Goal: Task Accomplishment & Management: Manage account settings

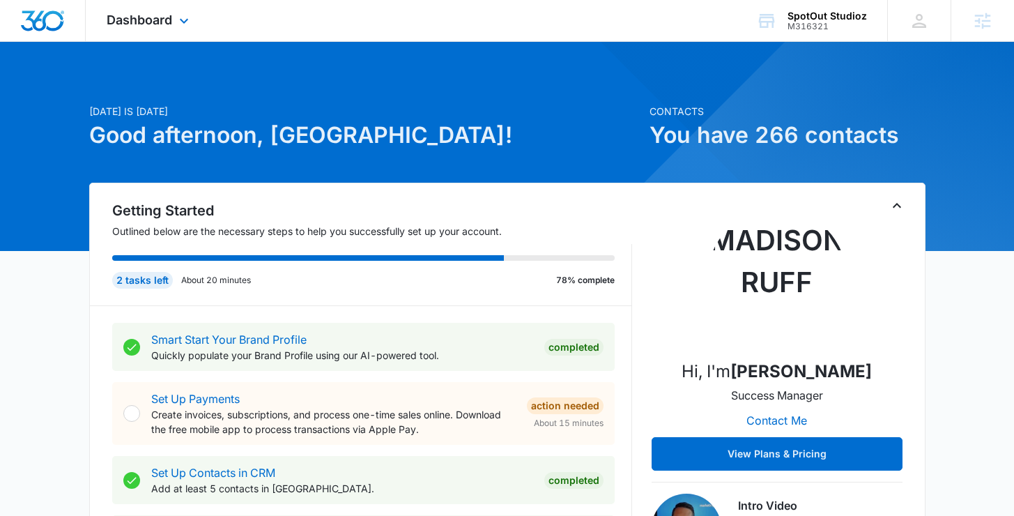
click at [160, 32] on div "Dashboard Apps Reputation Websites Forms CRM Email Social Payments POS Content …" at bounding box center [150, 20] width 128 height 41
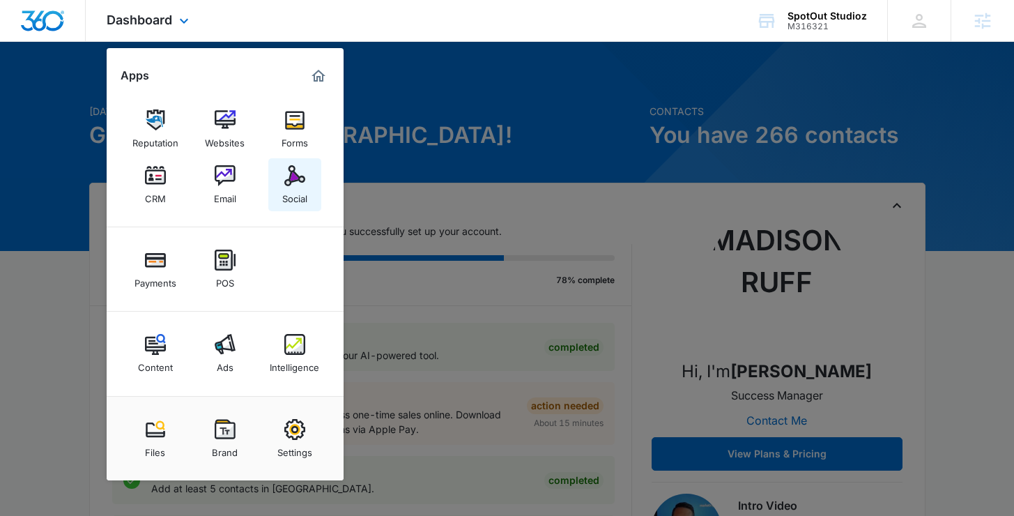
click at [288, 188] on div "Social" at bounding box center [294, 195] width 25 height 18
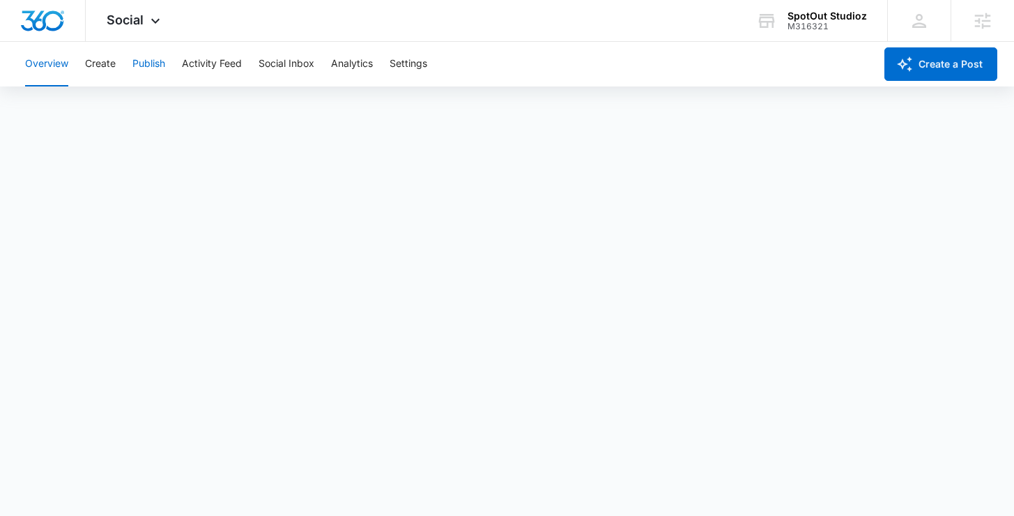
click at [149, 66] on button "Publish" at bounding box center [148, 64] width 33 height 45
click at [118, 109] on button "Schedules" at bounding box center [106, 106] width 47 height 39
click at [70, 112] on div "Calendar Schedules" at bounding box center [507, 106] width 980 height 39
click at [40, 110] on button "Calendar" at bounding box center [45, 106] width 41 height 39
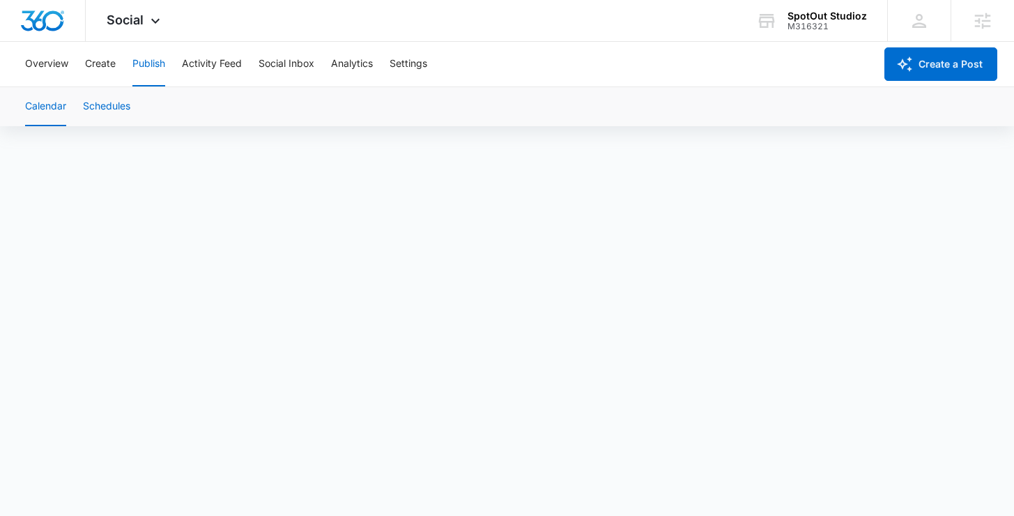
click at [105, 111] on button "Schedules" at bounding box center [106, 106] width 47 height 39
click at [38, 104] on button "Calendar" at bounding box center [45, 106] width 41 height 39
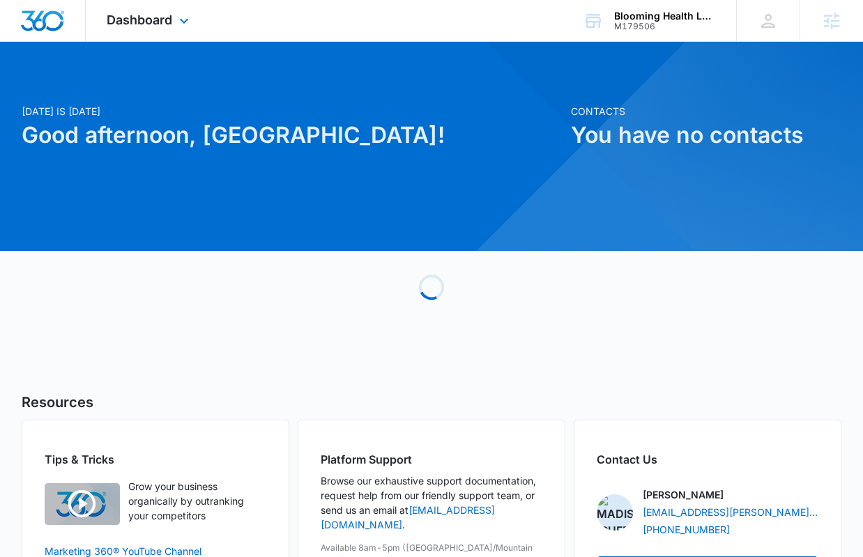
click at [138, 31] on div "Dashboard Apps Reputation Websites Forms CRM Email Social Shop Payments POS Con…" at bounding box center [150, 20] width 128 height 41
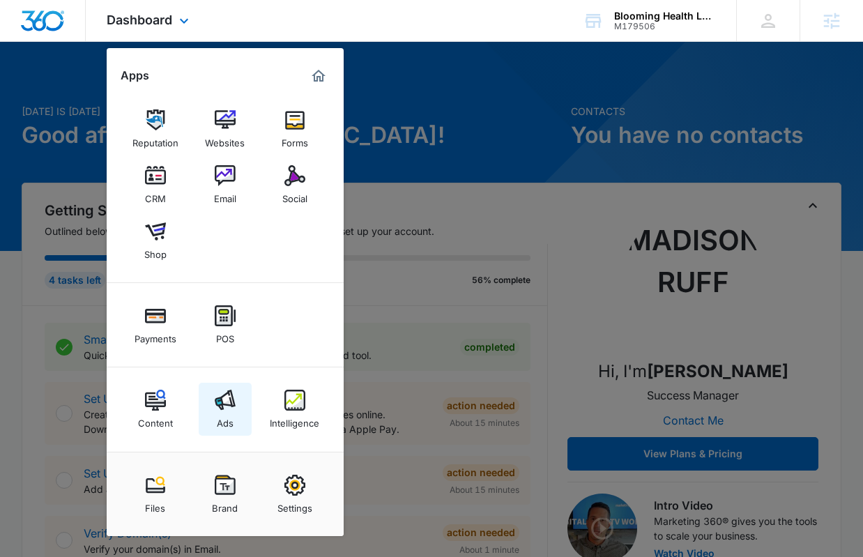
click at [226, 402] on img at bounding box center [225, 399] width 21 height 21
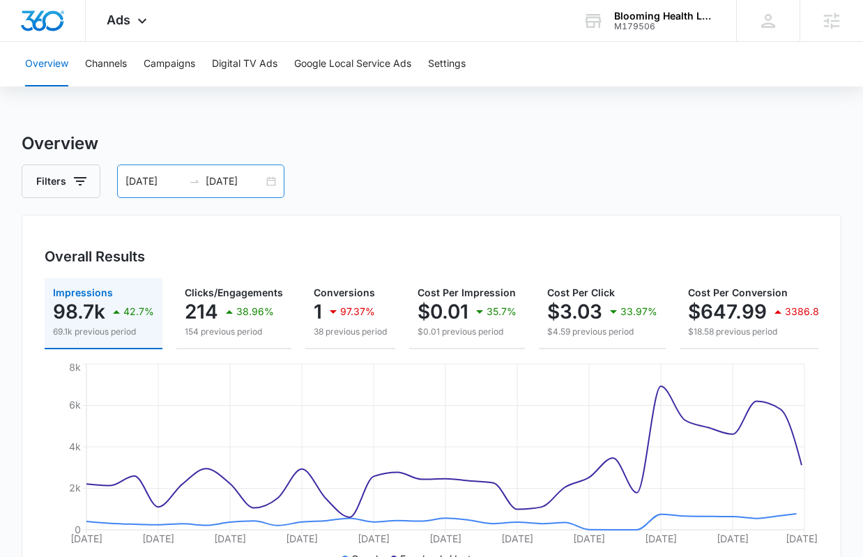
click at [268, 187] on div "07/27/2025 08/26/2025" at bounding box center [200, 180] width 167 height 33
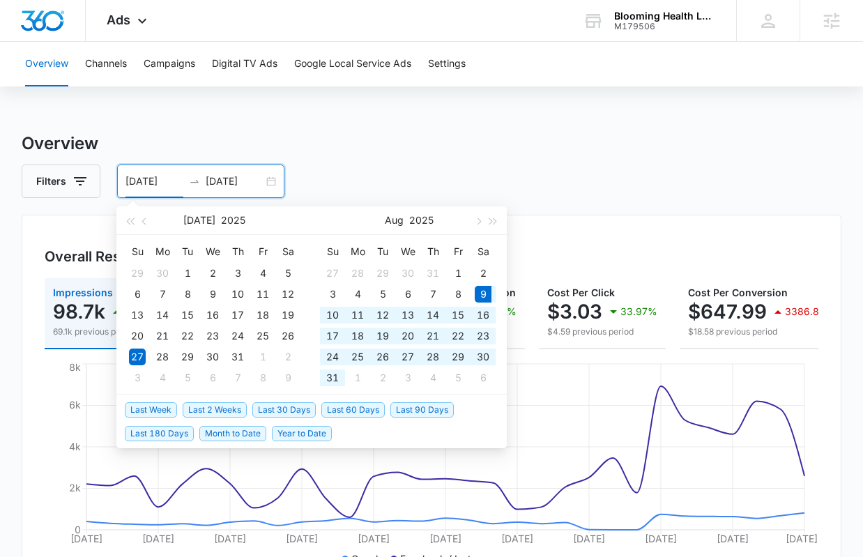
click at [293, 407] on span "Last 30 Days" at bounding box center [283, 409] width 63 height 15
type input "[DATE]"
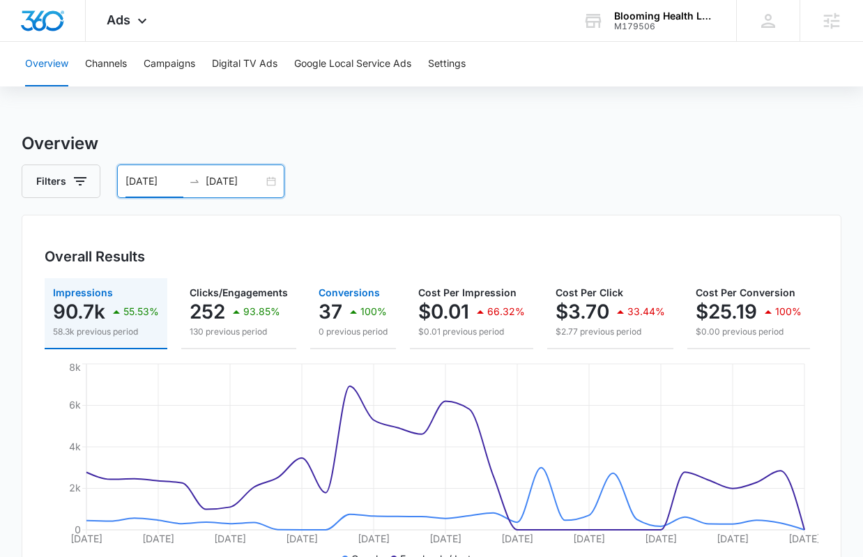
click at [353, 298] on div "100%" at bounding box center [366, 312] width 42 height 28
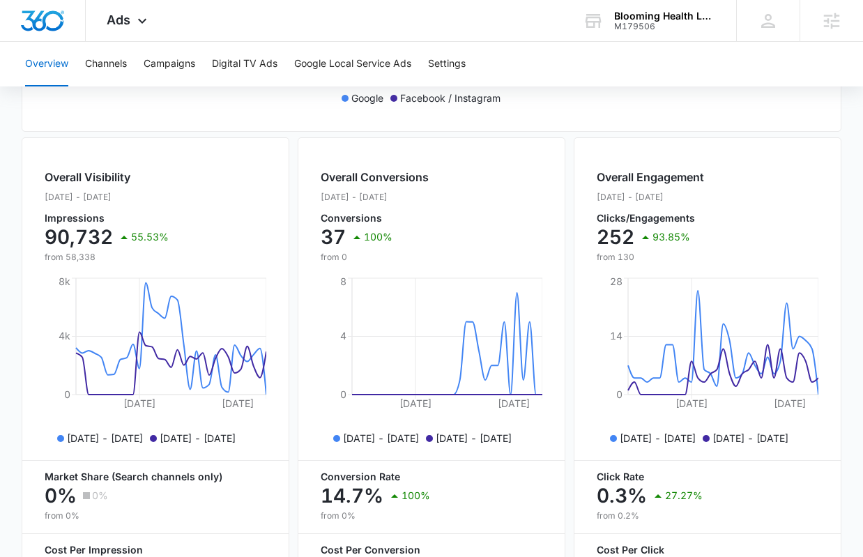
scroll to position [463, 0]
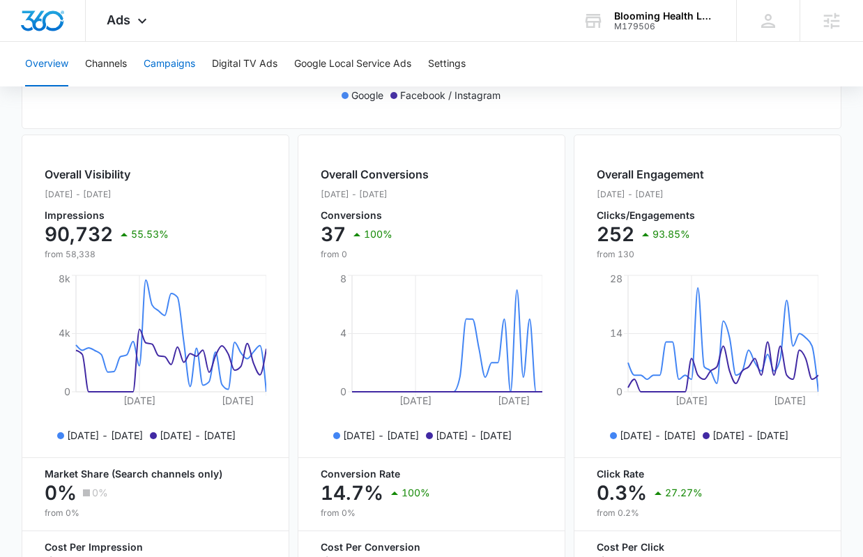
click at [184, 75] on button "Campaigns" at bounding box center [170, 64] width 52 height 45
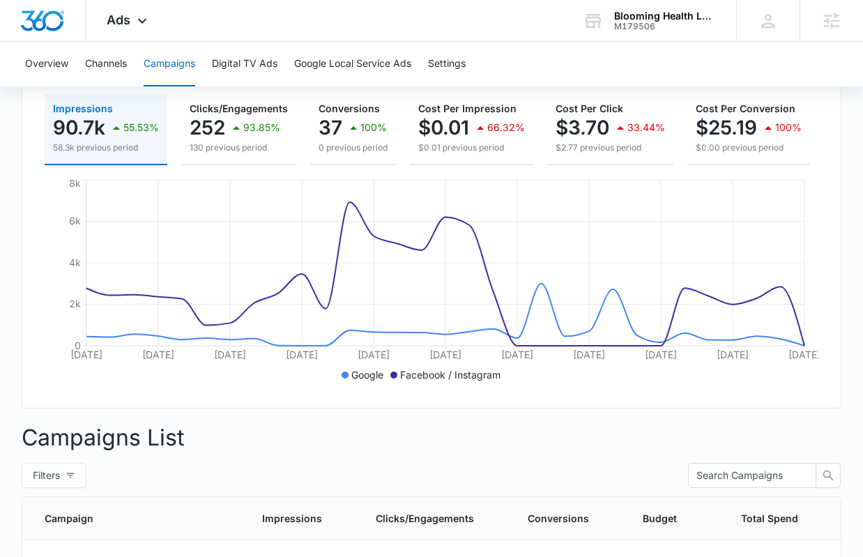
scroll to position [186, 0]
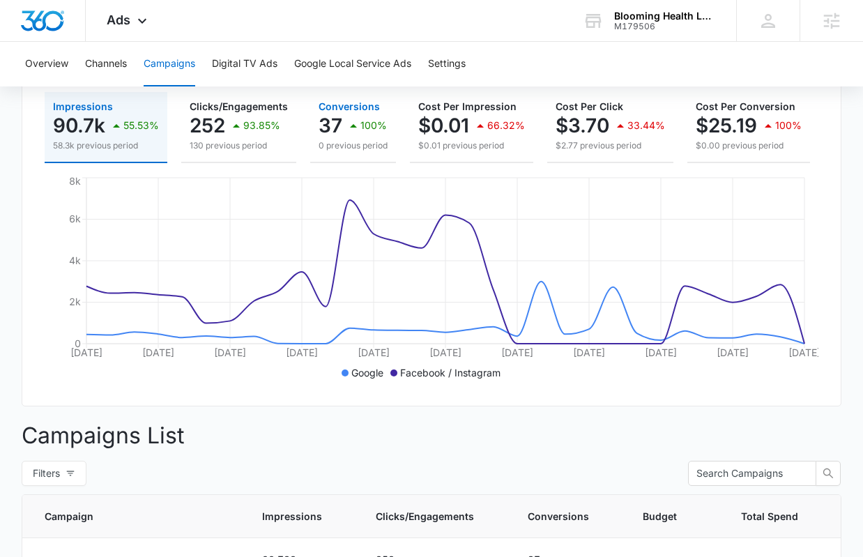
click at [321, 130] on p "37" at bounding box center [330, 125] width 24 height 22
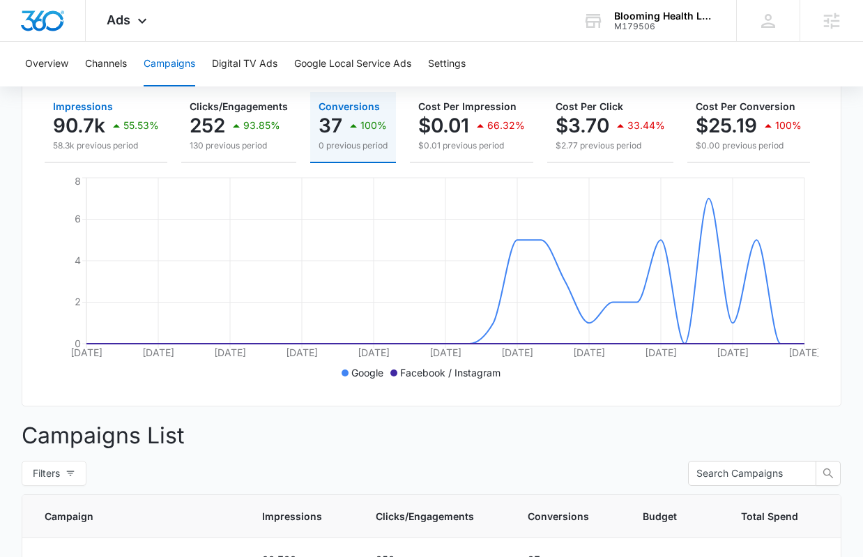
click at [116, 148] on p "58.3k previous period" at bounding box center [106, 145] width 106 height 13
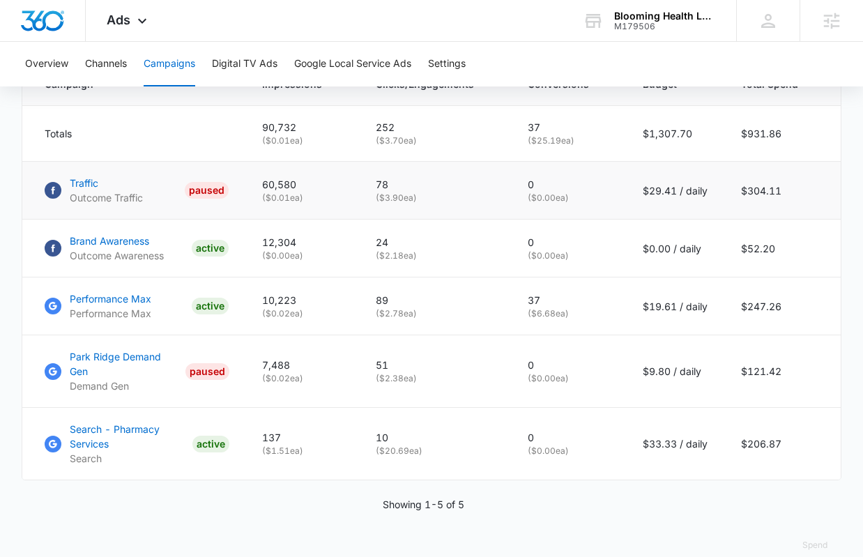
scroll to position [635, 0]
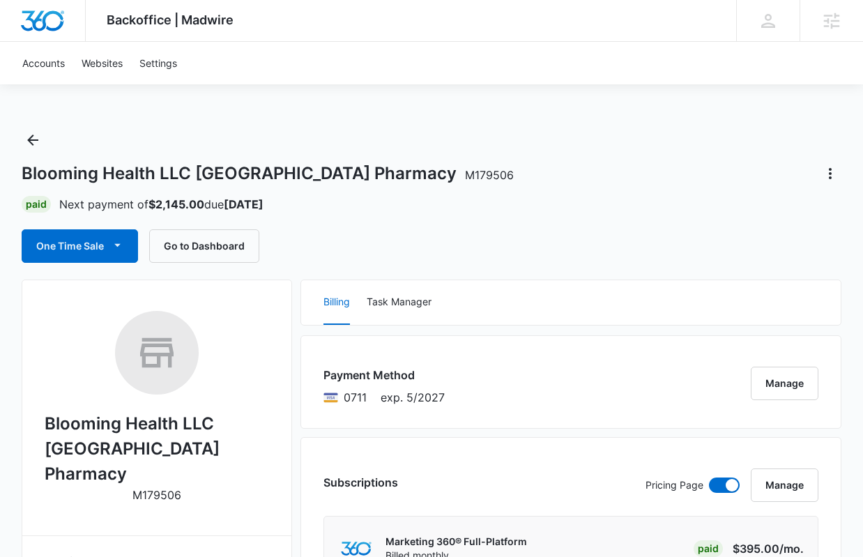
click at [465, 172] on span "M179506" at bounding box center [489, 175] width 49 height 14
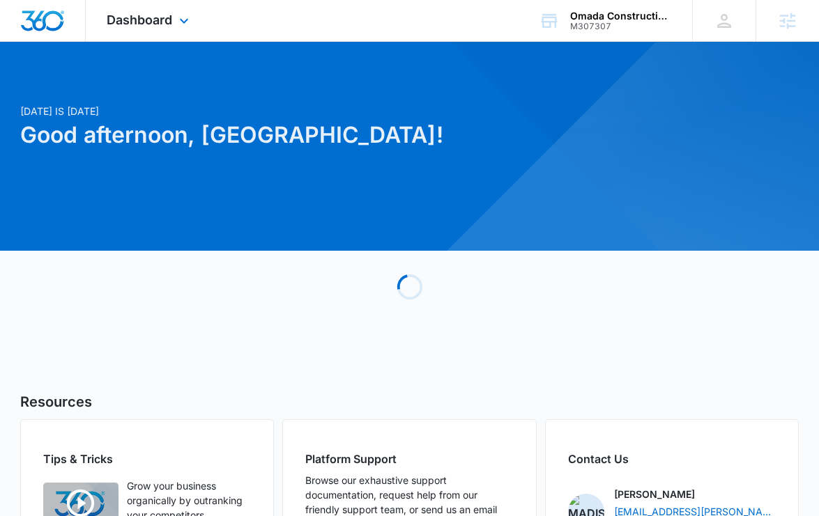
click at [189, 30] on div "Dashboard Apps Reputation Websites Forms CRM Email Social POS Content Ads Intel…" at bounding box center [150, 20] width 128 height 41
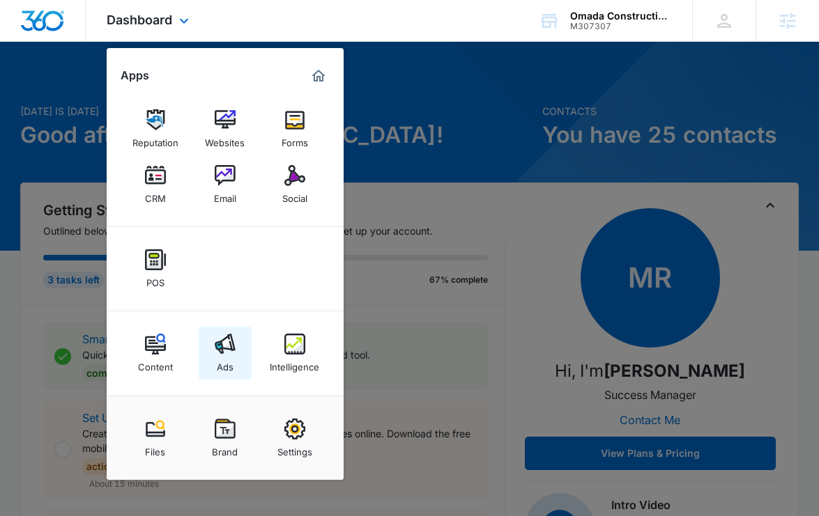
click at [235, 342] on link "Ads" at bounding box center [225, 353] width 53 height 53
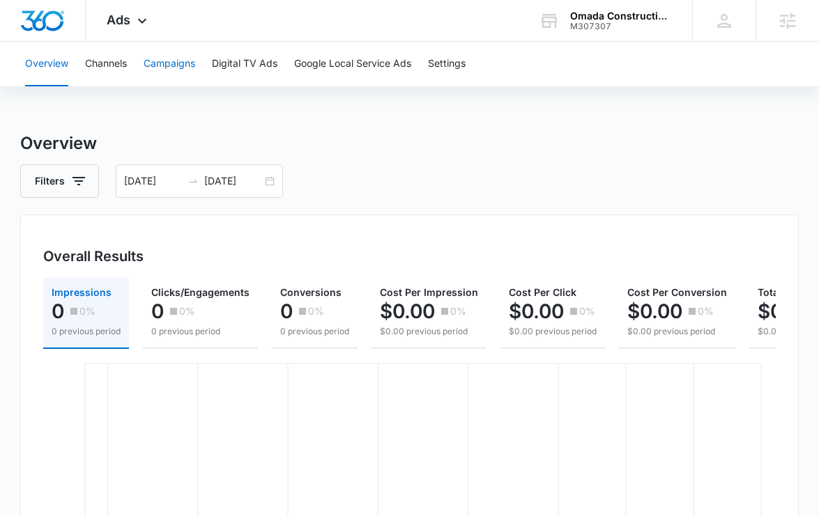
click at [172, 72] on button "Campaigns" at bounding box center [170, 64] width 52 height 45
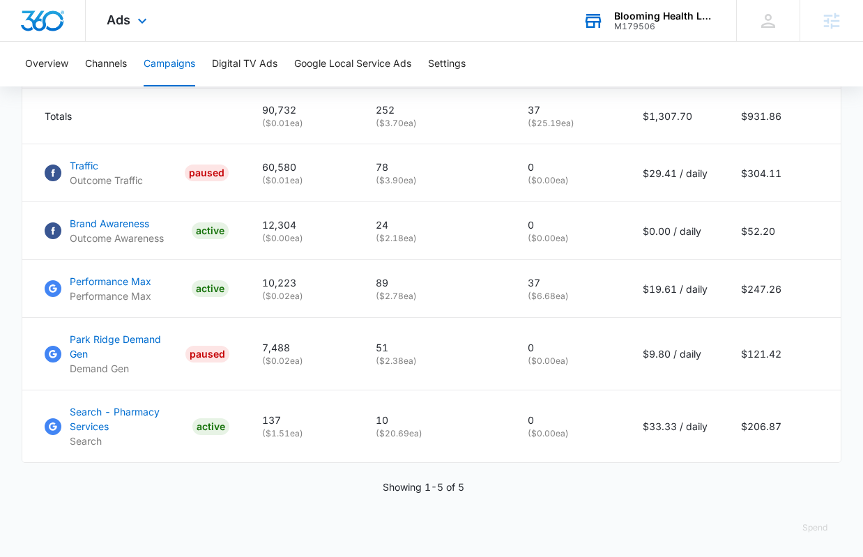
click at [614, 24] on div "M179506" at bounding box center [665, 27] width 102 height 10
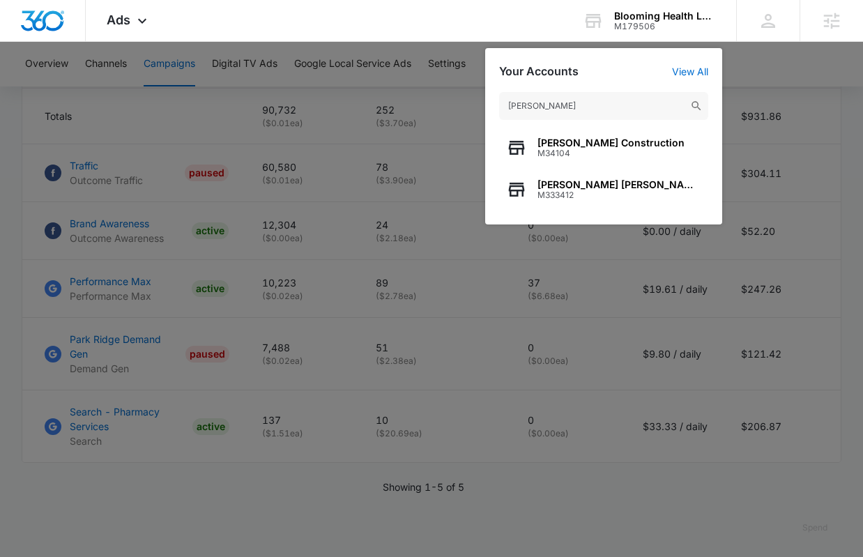
type input "holladay"
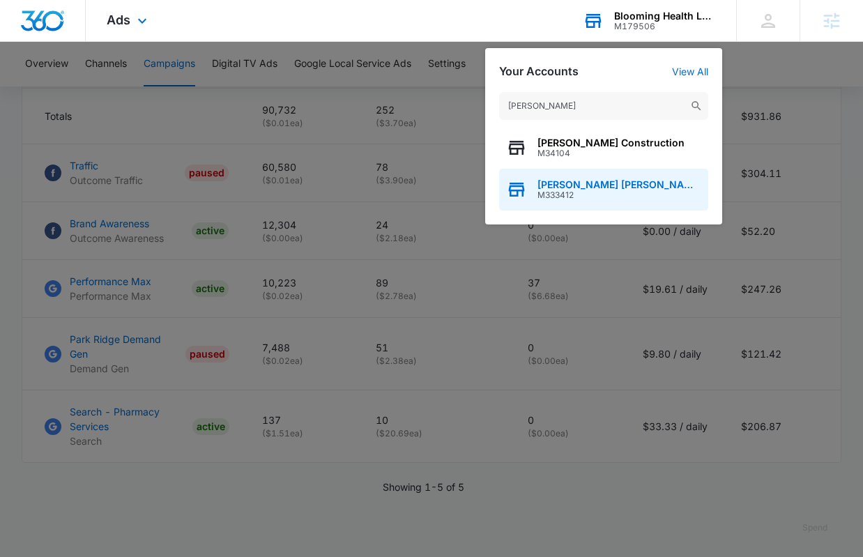
drag, startPoint x: 569, startPoint y: 145, endPoint x: 573, endPoint y: 192, distance: 47.6
click at [573, 192] on div "Holladay Construction M34104 Holladay Raines Fire Defense Systems M333412" at bounding box center [603, 169] width 209 height 84
click at [573, 192] on span "M333412" at bounding box center [619, 195] width 164 height 10
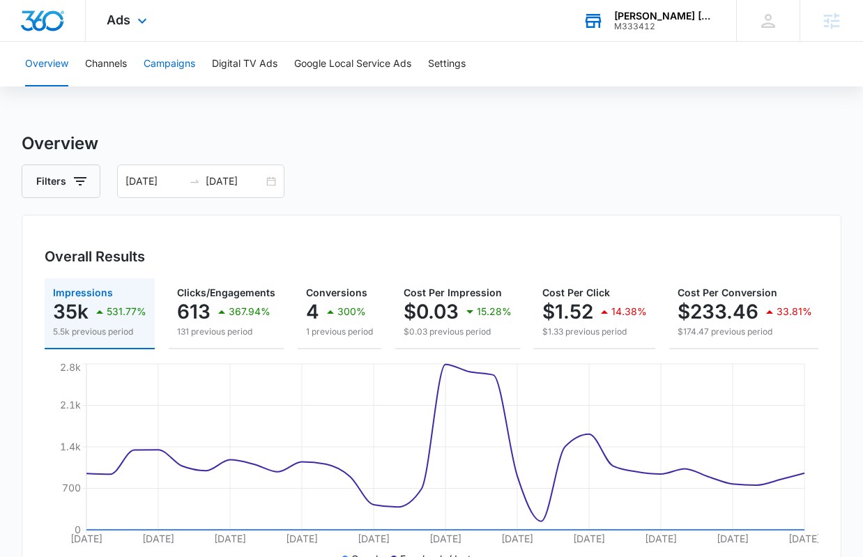
click at [186, 60] on button "Campaigns" at bounding box center [170, 64] width 52 height 45
click at [327, 332] on p "1 previous period" at bounding box center [339, 331] width 67 height 13
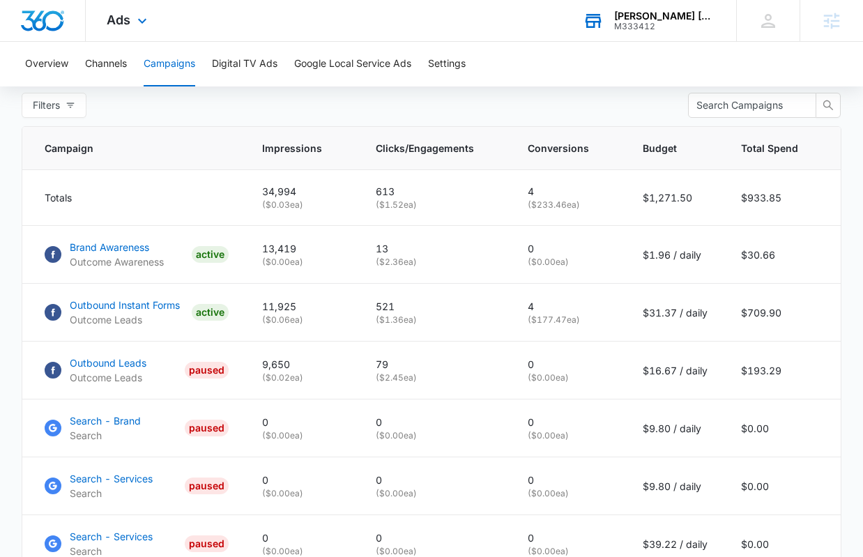
scroll to position [423, 0]
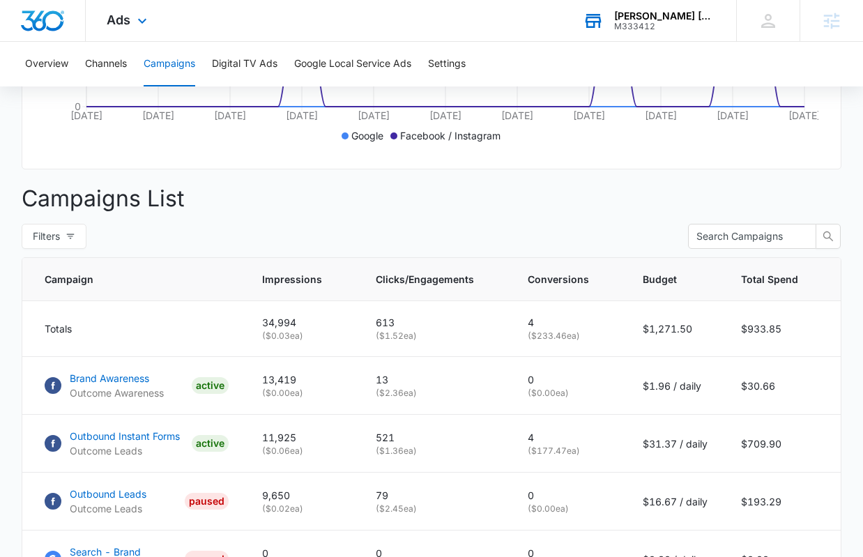
click at [625, 31] on div "Holladay Raines Fire Defense Systems M333412 Your Accounts View All" at bounding box center [649, 20] width 174 height 41
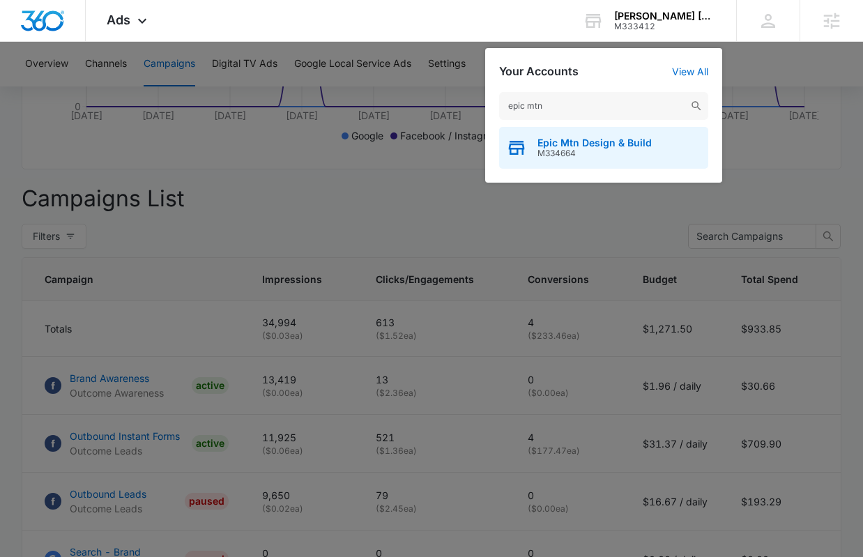
type input "epic mtn"
click at [647, 144] on span "Epic Mtn Design & Build" at bounding box center [594, 142] width 114 height 11
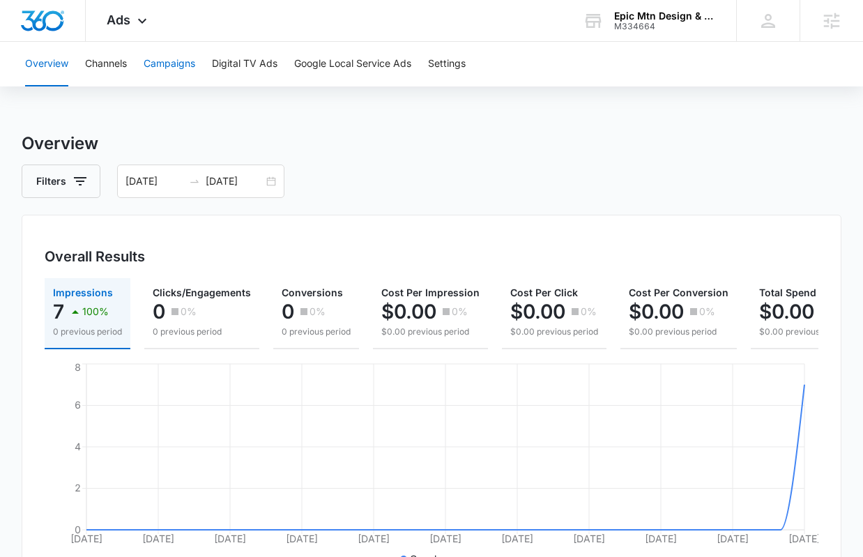
click at [156, 86] on button "Campaigns" at bounding box center [170, 64] width 52 height 45
click at [273, 180] on div "08/08/2025 09/07/2025" at bounding box center [200, 180] width 167 height 33
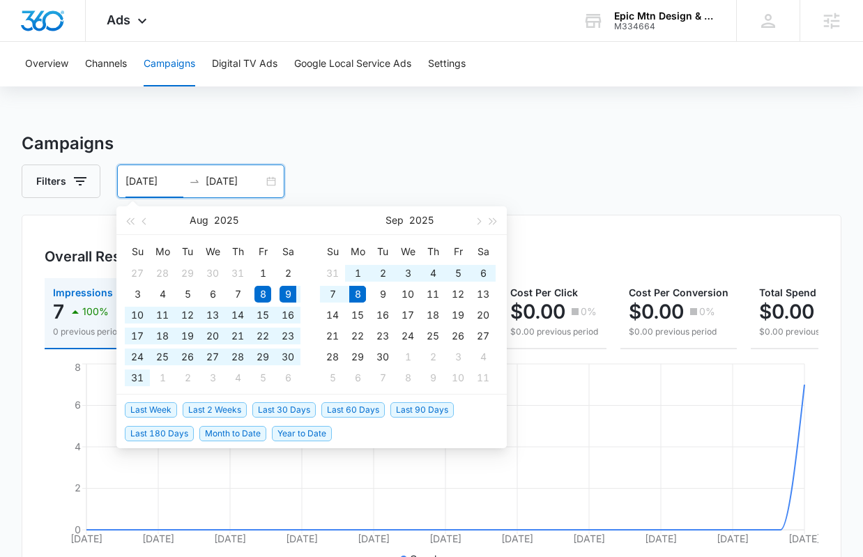
click at [278, 411] on span "Last 30 Days" at bounding box center [283, 409] width 63 height 15
type input "[DATE]"
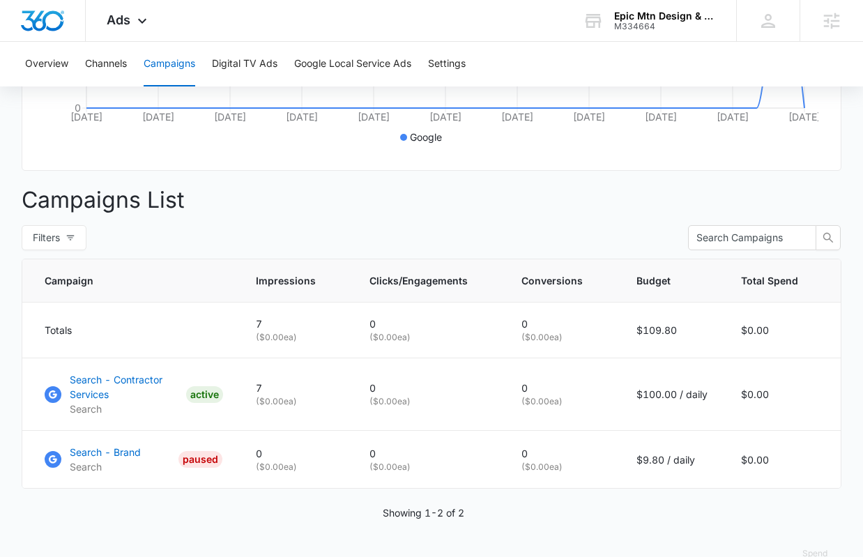
scroll to position [423, 0]
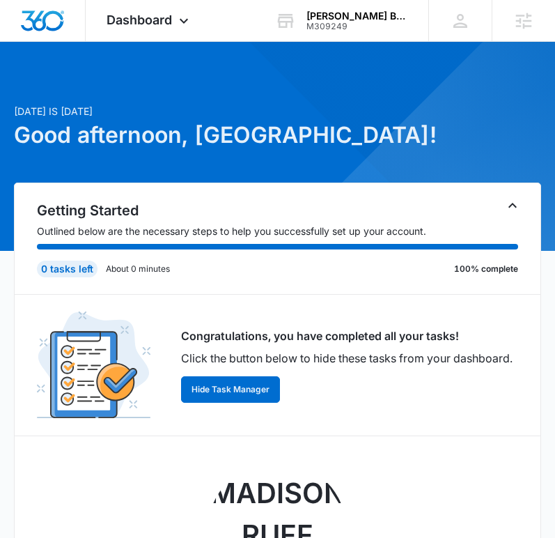
click at [238, 106] on p "[DATE] is [DATE]" at bounding box center [277, 111] width 527 height 15
click at [174, 33] on div "Dashboard Apps Reputation Websites Forms CRM Email Social Shop Payments POS Con…" at bounding box center [150, 20] width 128 height 41
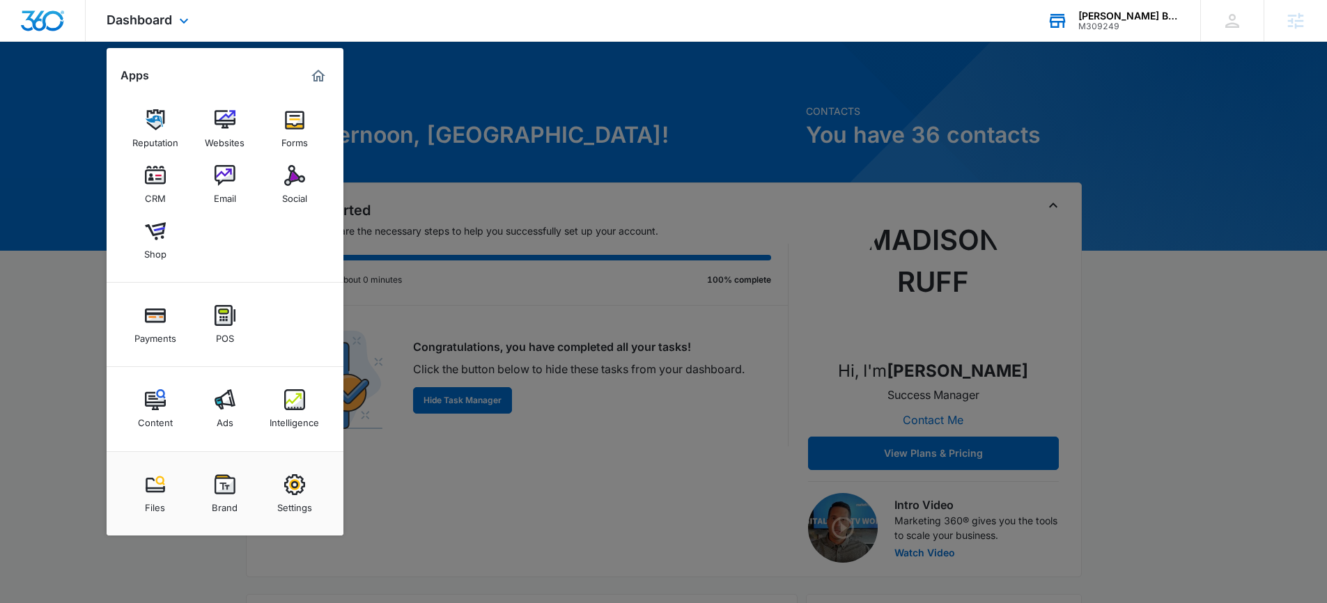
click at [1147, 22] on div "M309249" at bounding box center [1130, 27] width 102 height 10
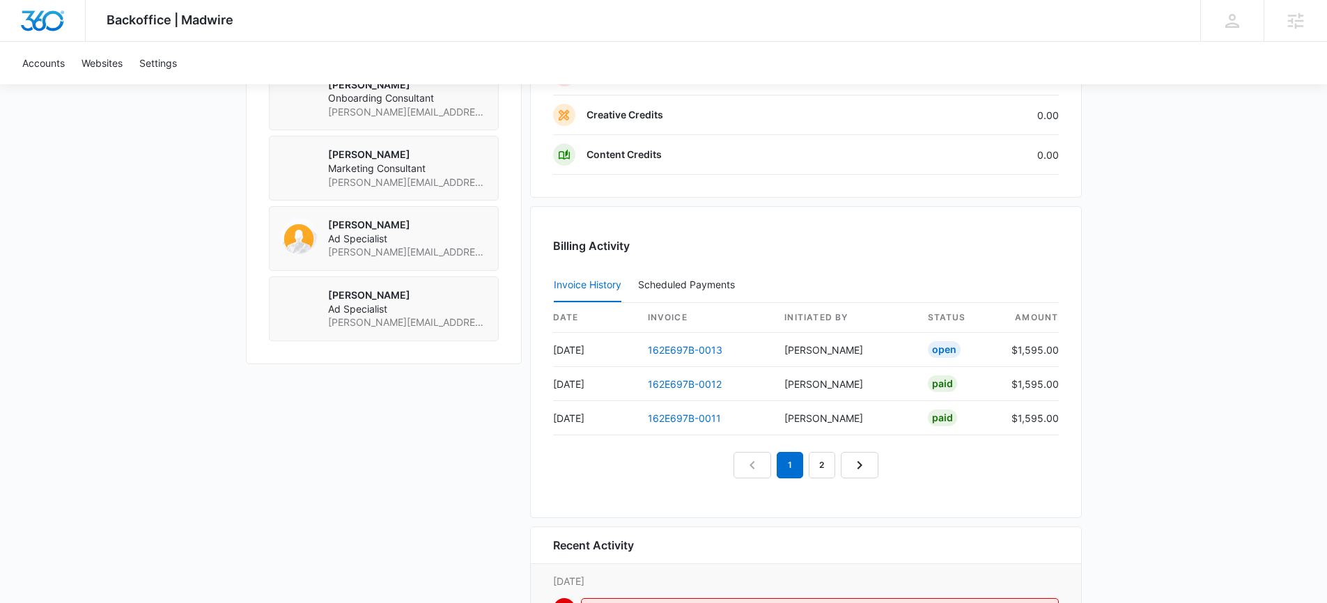
scroll to position [1187, 0]
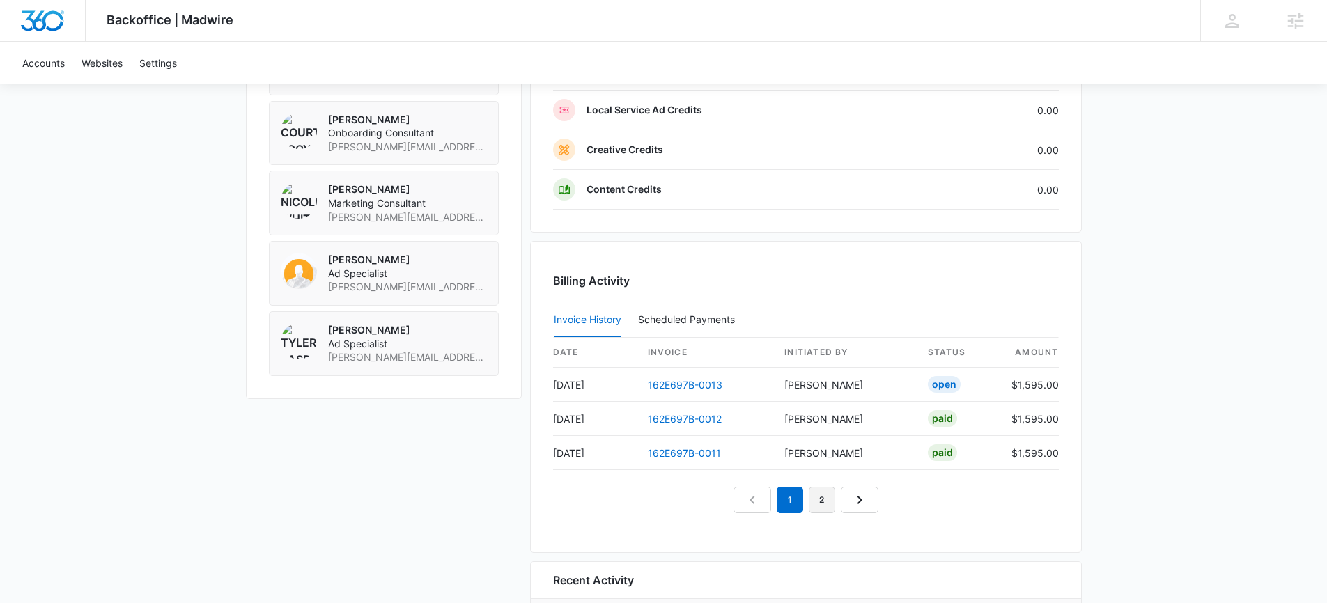
click at [819, 499] on link "2" at bounding box center [822, 500] width 26 height 26
click at [785, 504] on link "1" at bounding box center [774, 500] width 26 height 26
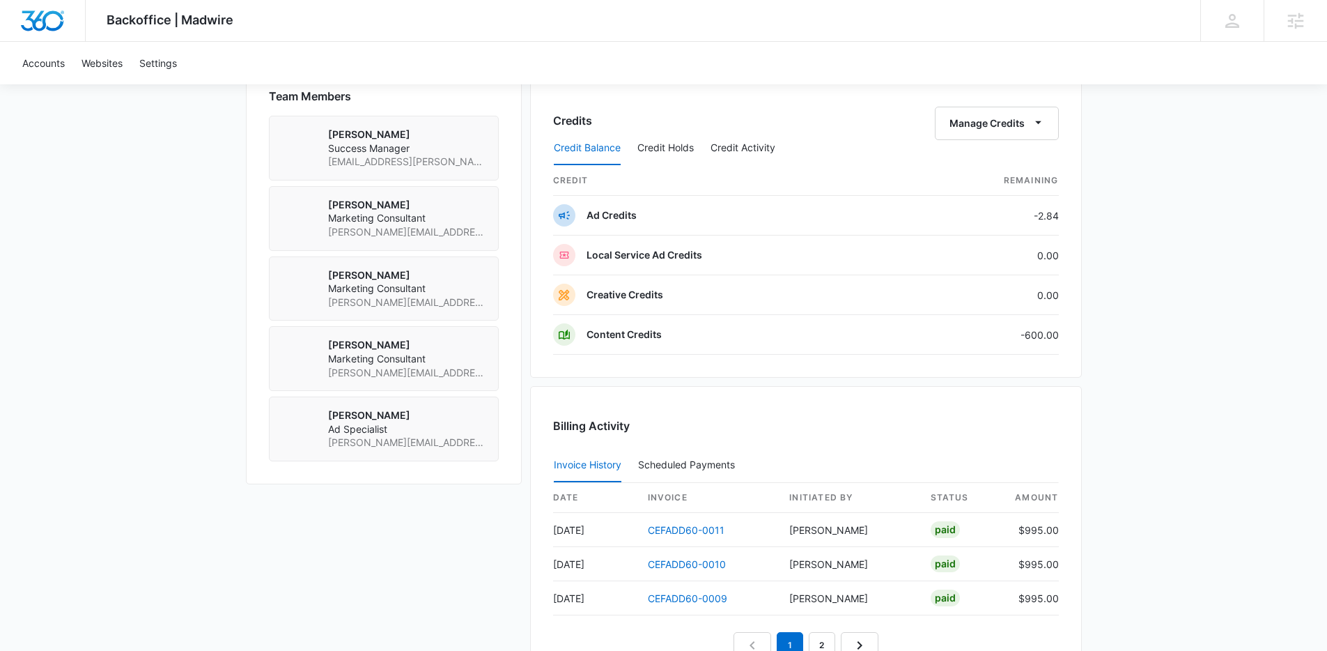
scroll to position [1003, 0]
click at [682, 139] on button "Credit Holds" at bounding box center [666, 147] width 56 height 33
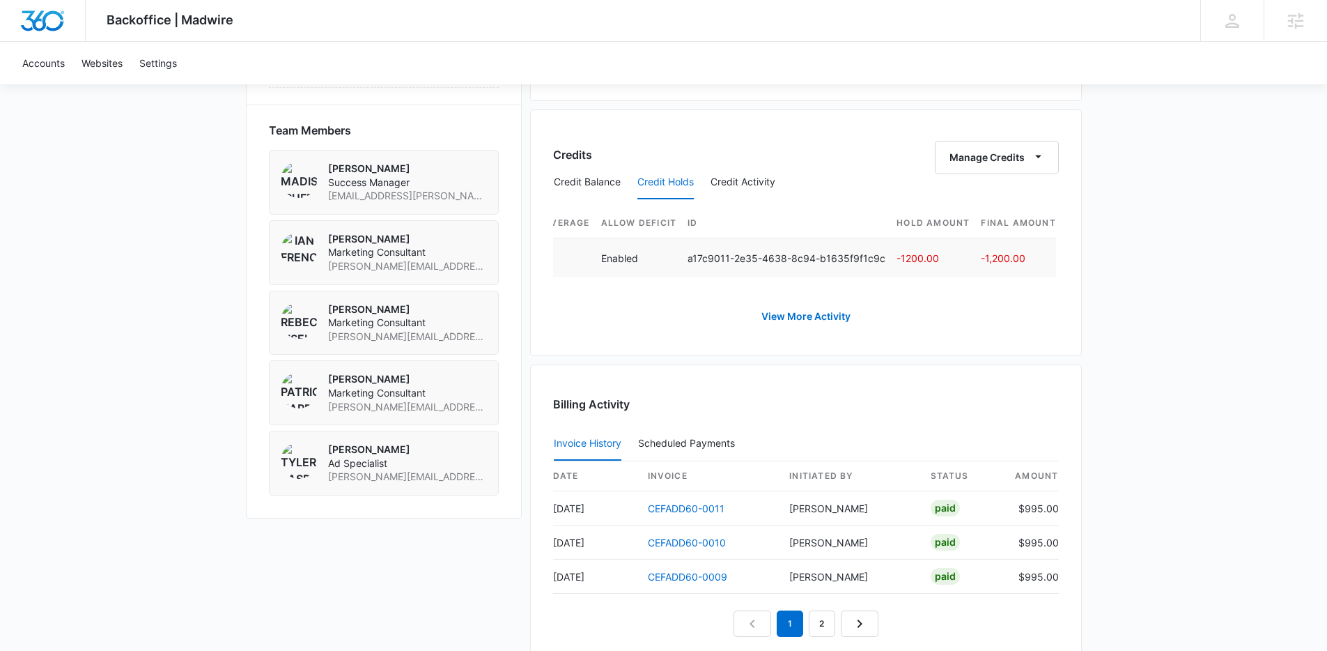
scroll to position [967, 0]
drag, startPoint x: 933, startPoint y: 258, endPoint x: 891, endPoint y: 255, distance: 42.0
click at [897, 255] on p "-1200.00" at bounding box center [933, 259] width 73 height 15
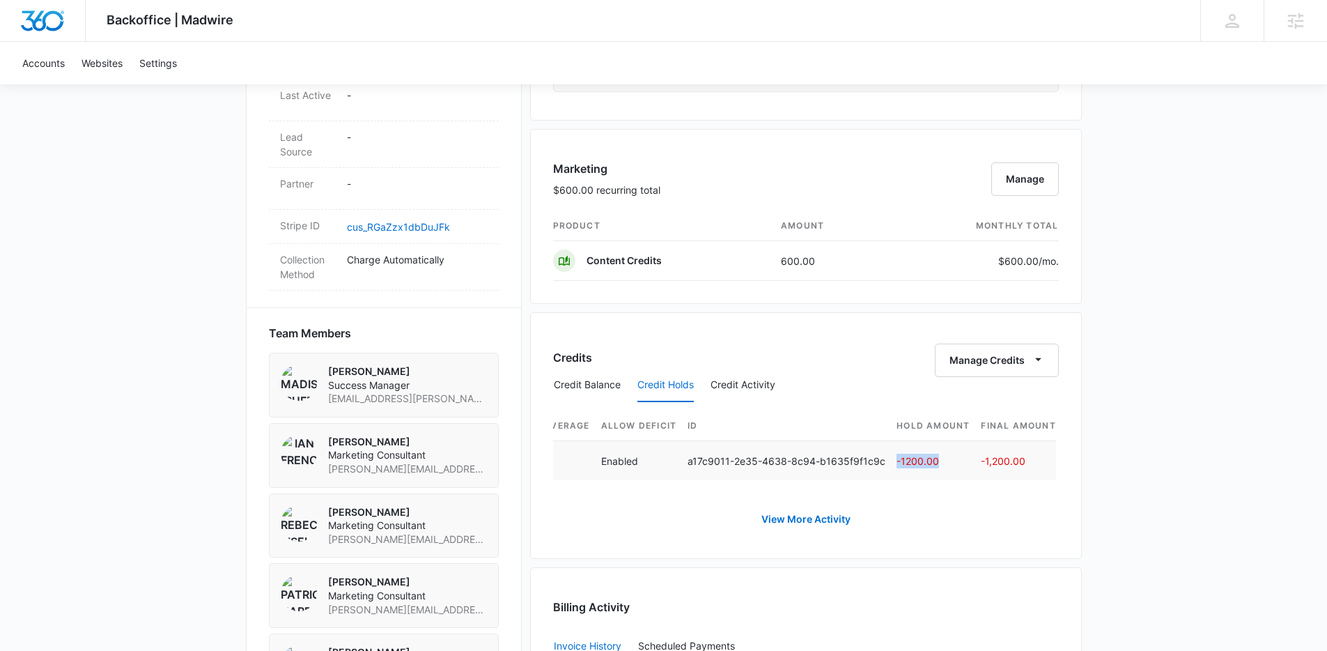
scroll to position [630, 0]
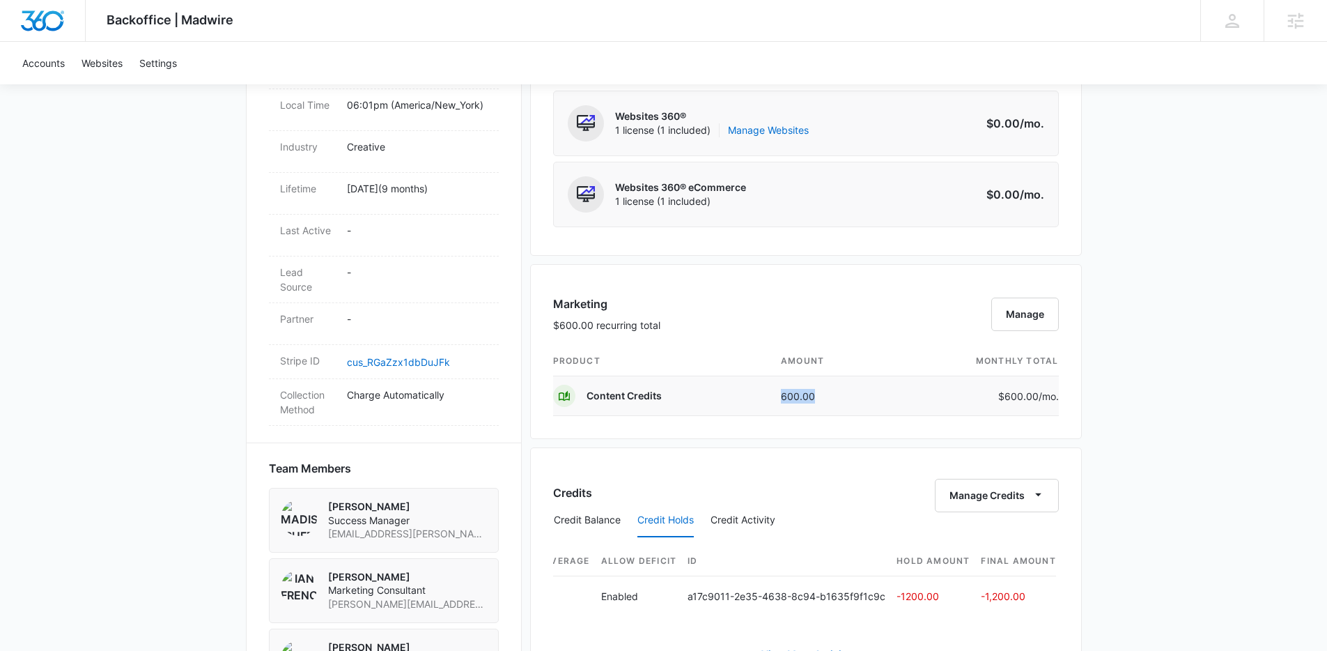
drag, startPoint x: 827, startPoint y: 394, endPoint x: 754, endPoint y: 394, distance: 73.2
click at [754, 394] on tr "Content Credits 600.00 $600.00 /mo." at bounding box center [806, 396] width 506 height 40
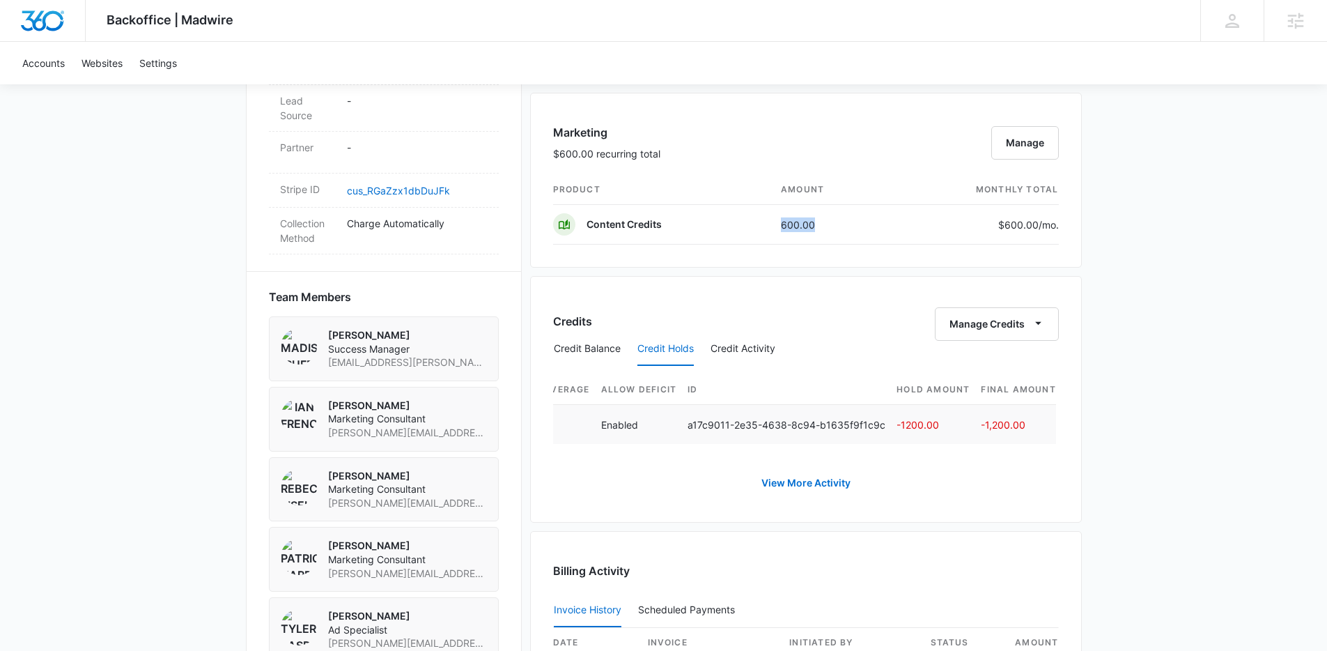
scroll to position [0, 546]
click at [748, 285] on div "Credits Manage Credits Credit Balance Credit Holds Credit Activity Credit Type …" at bounding box center [806, 399] width 552 height 247
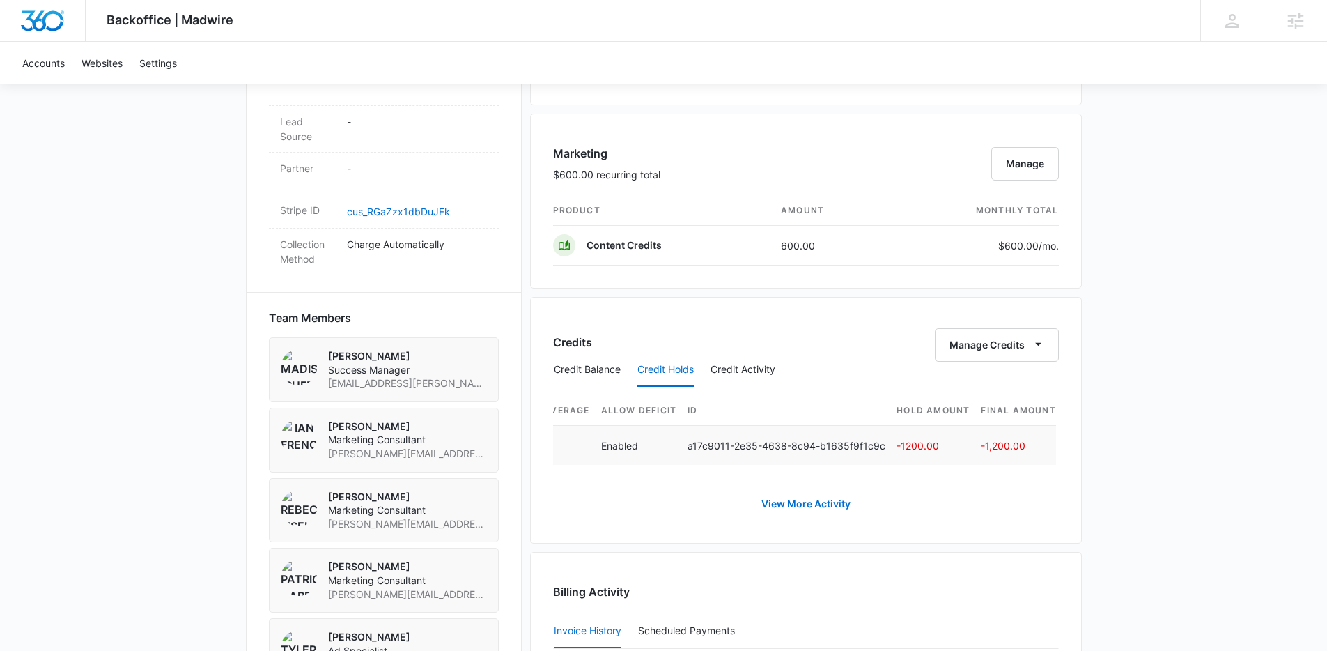
scroll to position [797, 0]
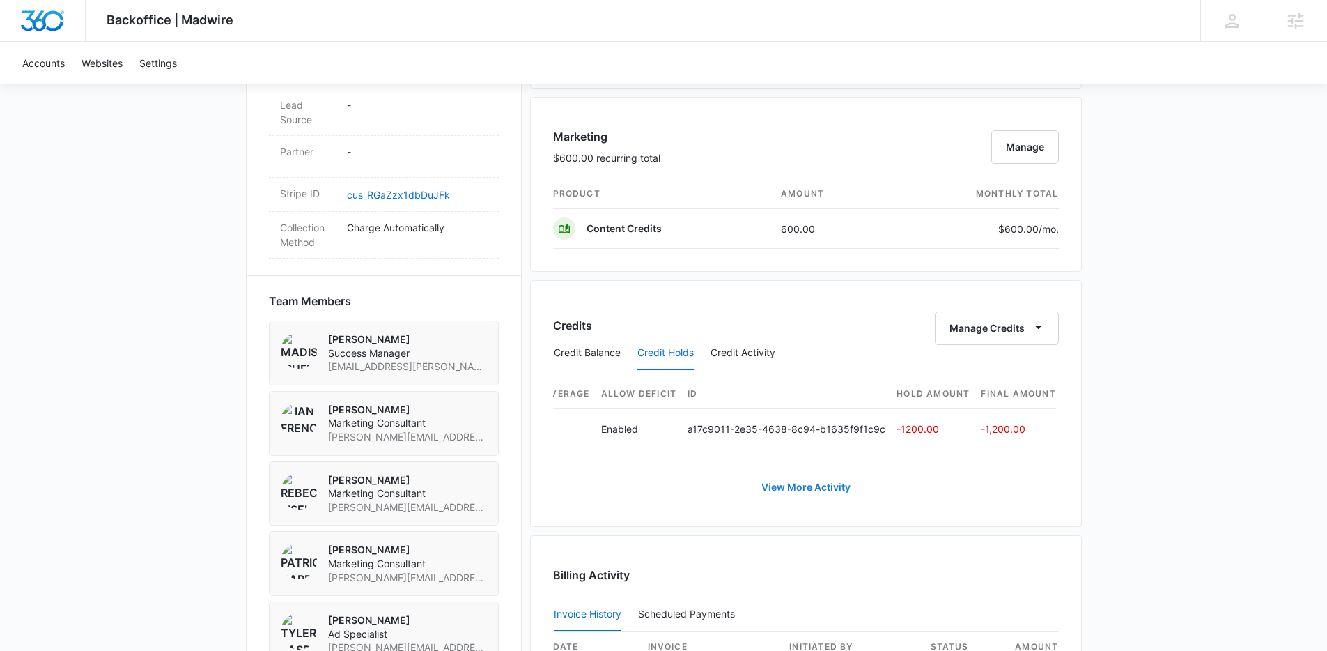
click at [763, 493] on link "View More Activity" at bounding box center [806, 486] width 117 height 33
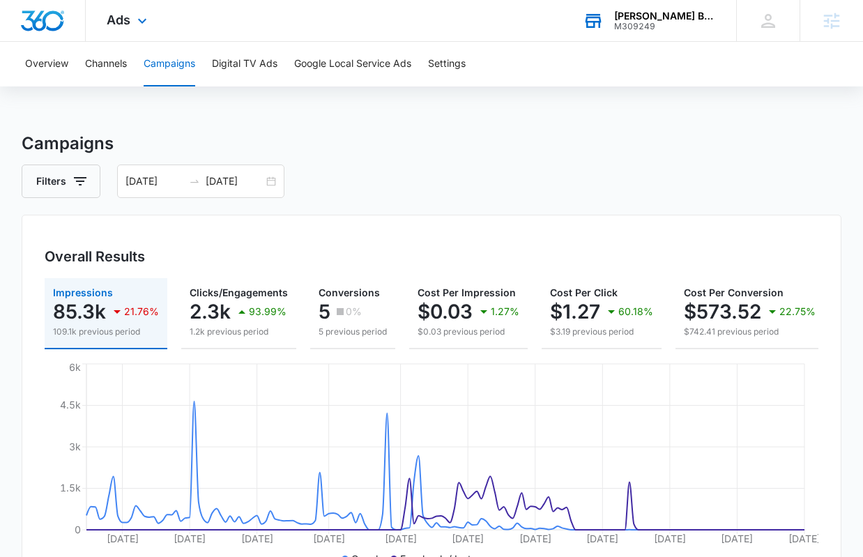
click at [656, 20] on div "[PERSON_NAME] Boutique" at bounding box center [665, 15] width 102 height 11
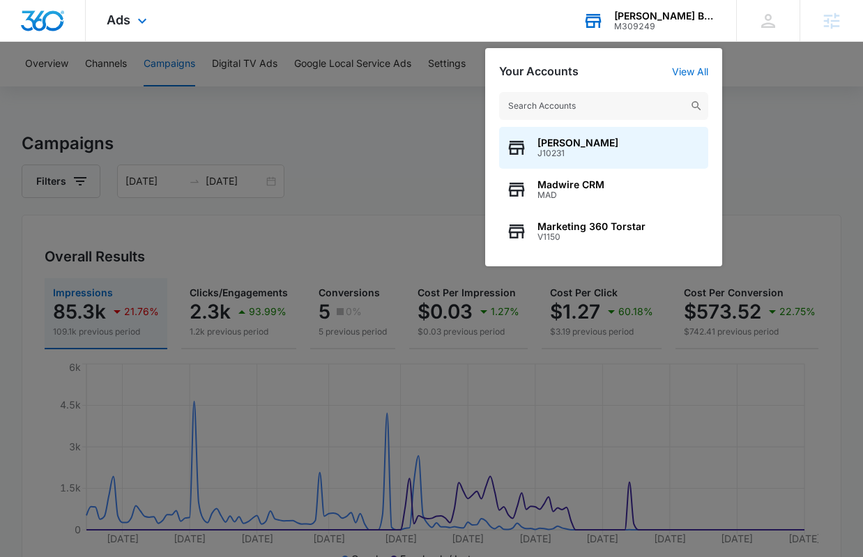
click at [594, 105] on input "text" at bounding box center [603, 106] width 209 height 28
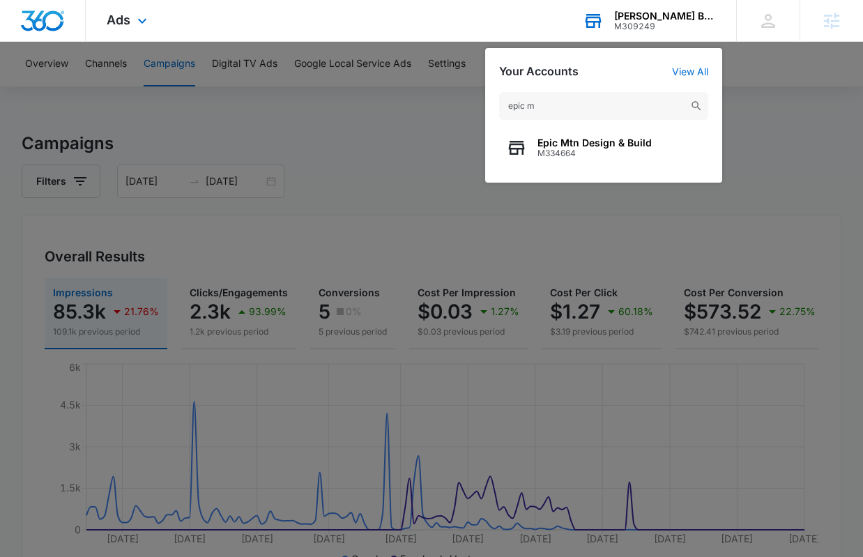
type input "epic m"
click at [554, 179] on div "epic m Epic Mtn Design & Build M334664" at bounding box center [603, 130] width 237 height 105
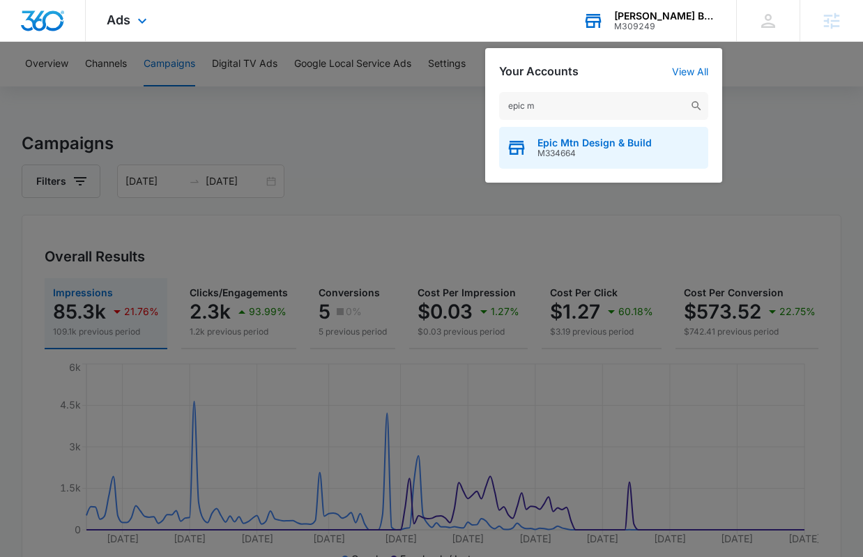
drag, startPoint x: 557, startPoint y: 150, endPoint x: 557, endPoint y: 133, distance: 16.7
click at [557, 147] on div "Epic Mtn Design & Build M334664" at bounding box center [594, 147] width 114 height 21
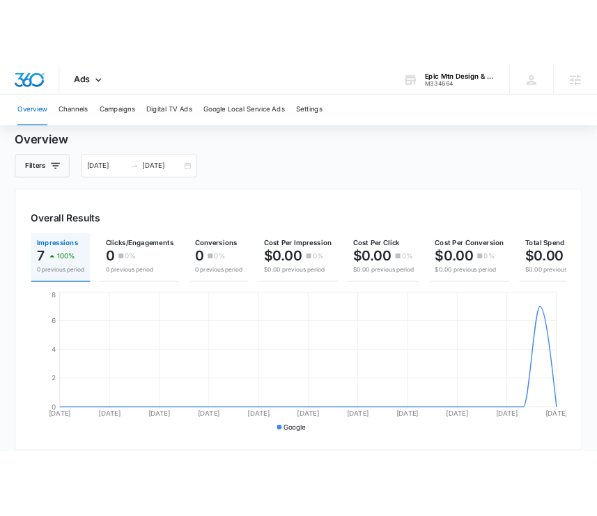
scroll to position [104, 0]
